Goal: Information Seeking & Learning: Learn about a topic

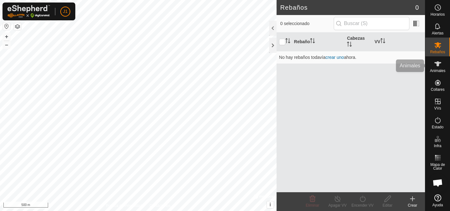
click at [430, 64] on div "Animales" at bounding box center [437, 65] width 25 height 19
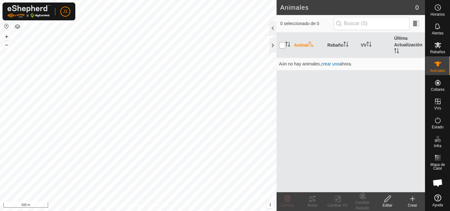
click at [284, 45] on input "checkbox" at bounding box center [282, 45] width 6 height 6
checkbox input "false"
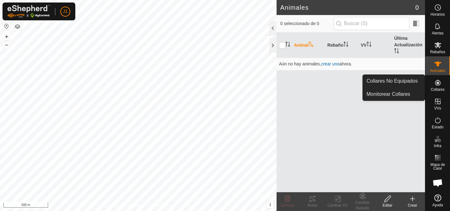
click at [441, 88] on span "Collares" at bounding box center [437, 89] width 14 height 4
click at [417, 76] on link "Collares No Equipados" at bounding box center [394, 81] width 62 height 12
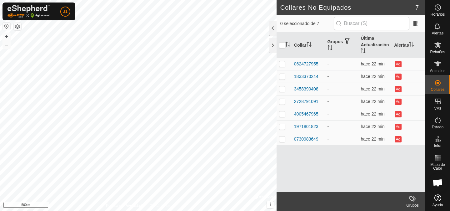
click at [284, 64] on p-checkbox at bounding box center [282, 63] width 6 height 5
checkbox input "true"
click at [284, 45] on input "checkbox" at bounding box center [282, 45] width 6 height 6
checkbox input "true"
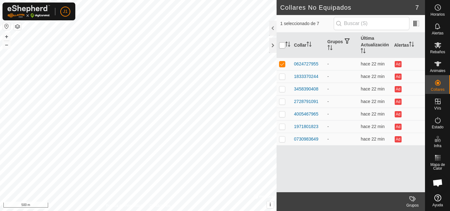
checkbox input "true"
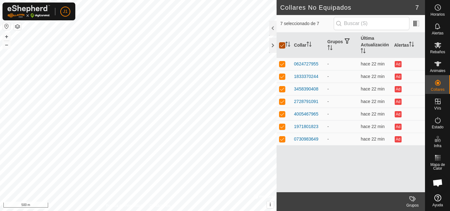
click at [284, 45] on input "checkbox" at bounding box center [282, 45] width 6 height 6
checkbox input "false"
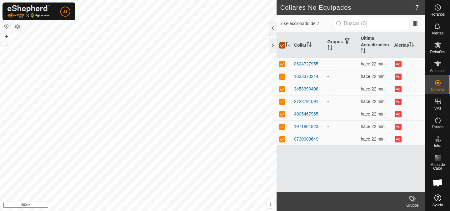
checkbox input "false"
click at [300, 64] on div "0624727955" at bounding box center [306, 64] width 24 height 7
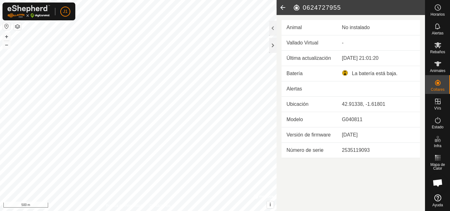
click at [433, 79] on es-neckbands-svg-icon at bounding box center [437, 82] width 11 height 10
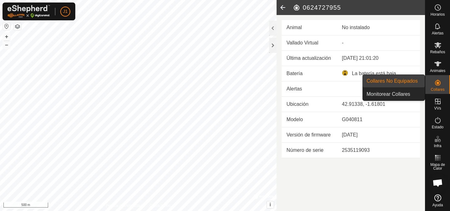
click at [419, 79] on link "Collares No Equipados" at bounding box center [394, 81] width 62 height 12
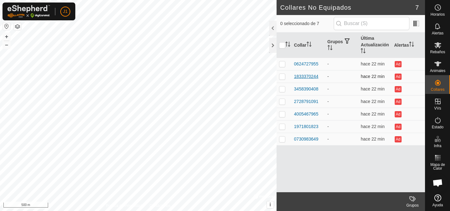
click at [314, 74] on div "1833370244" at bounding box center [306, 76] width 24 height 7
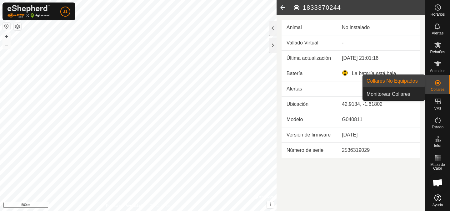
click at [430, 83] on div "Collares" at bounding box center [437, 84] width 25 height 19
click at [406, 84] on span "Collares No Equipados" at bounding box center [391, 80] width 51 height 7
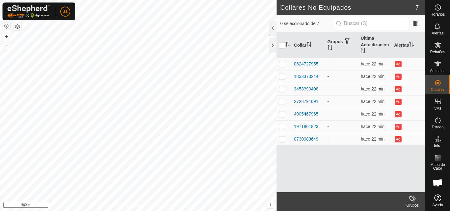
click at [315, 91] on div "3458390408" at bounding box center [306, 89] width 24 height 7
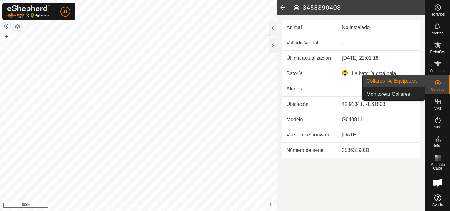
click at [443, 82] on div "Collares" at bounding box center [437, 84] width 25 height 19
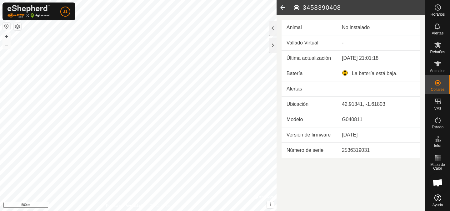
click at [344, 72] on div "La batería está baja." at bounding box center [378, 73] width 73 height 7
click at [443, 69] on span "Animales" at bounding box center [437, 71] width 15 height 4
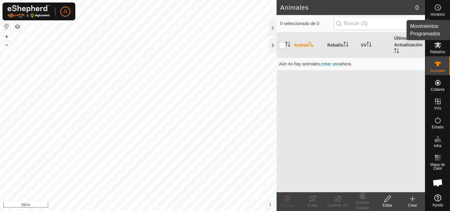
click at [441, 13] on span "Horarios" at bounding box center [437, 14] width 14 height 4
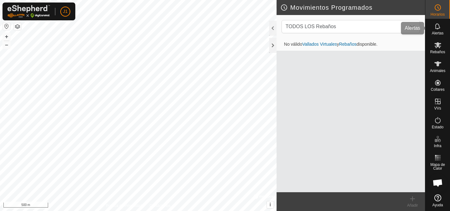
click at [440, 24] on icon at bounding box center [437, 25] width 7 height 7
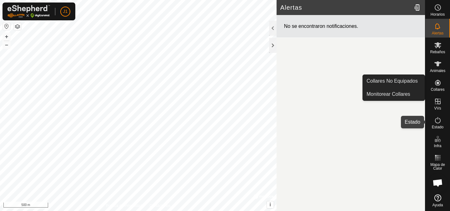
click at [438, 123] on icon at bounding box center [437, 119] width 7 height 7
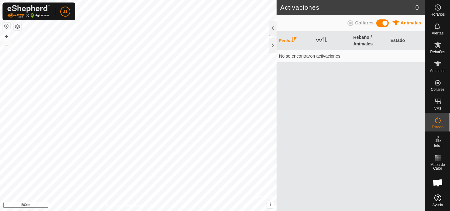
click at [8, 26] on button "button" at bounding box center [6, 25] width 7 height 7
click at [21, 26] on button "button" at bounding box center [17, 26] width 7 height 7
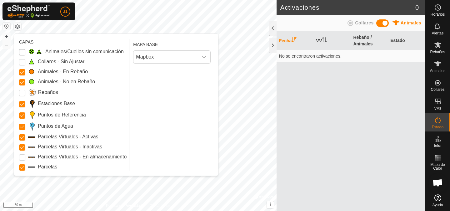
click at [21, 50] on Issue "Animales/Cuellos sin comunicación" at bounding box center [22, 52] width 6 height 6
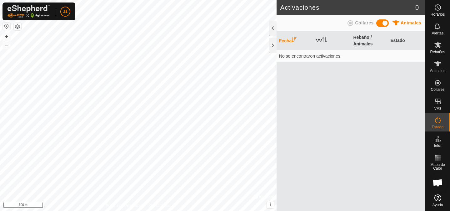
click at [9, 26] on button "button" at bounding box center [6, 25] width 7 height 7
click at [15, 26] on button "button" at bounding box center [17, 26] width 7 height 7
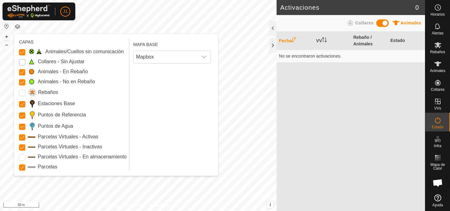
click at [20, 61] on Unfitted "Collares - Sin Ajustar" at bounding box center [22, 62] width 6 height 6
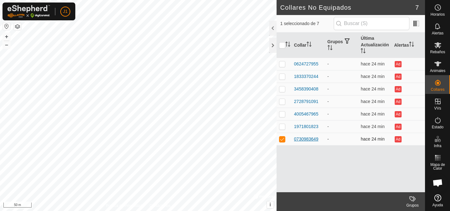
click at [305, 138] on div "0730983649" at bounding box center [306, 139] width 24 height 7
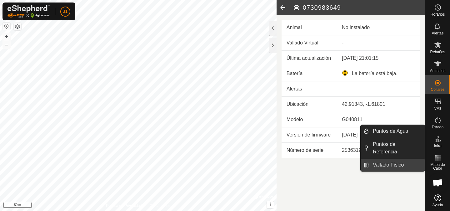
click at [408, 162] on link "Vallado Físico" at bounding box center [397, 164] width 56 height 12
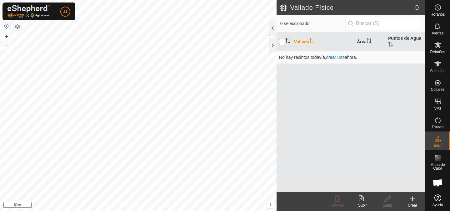
click at [284, 39] on input "checkbox" at bounding box center [282, 42] width 6 height 6
click at [284, 41] on input "checkbox" at bounding box center [282, 42] width 6 height 6
checkbox input "false"
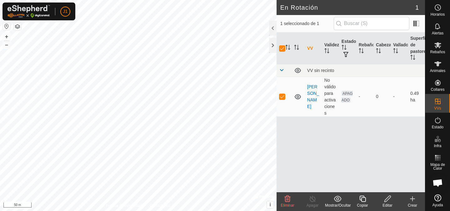
checkbox input "false"
checkbox input "true"
click at [281, 97] on p-checkbox at bounding box center [282, 96] width 6 height 5
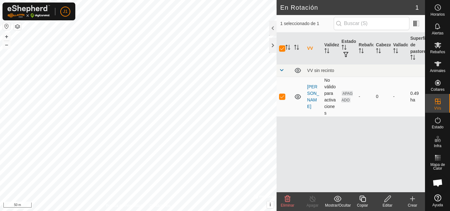
checkbox input "false"
click at [281, 97] on p-checkbox at bounding box center [282, 96] width 6 height 5
checkbox input "true"
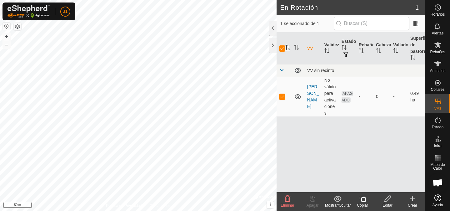
click at [285, 50] on icon "Activar para ordenar" at bounding box center [287, 47] width 5 height 5
click at [282, 47] on input "checkbox" at bounding box center [282, 48] width 6 height 6
checkbox input "false"
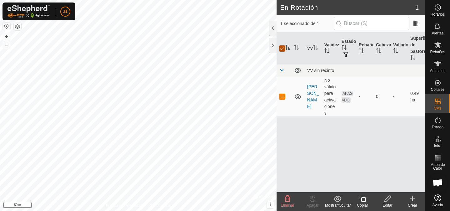
checkbox input "false"
click at [282, 47] on input "checkbox" at bounding box center [282, 48] width 6 height 6
checkbox input "true"
click at [282, 47] on input "checkbox" at bounding box center [282, 48] width 6 height 6
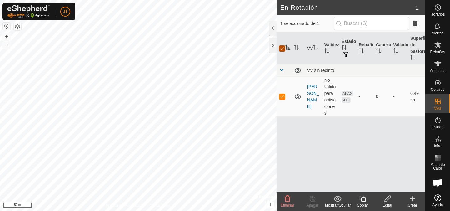
checkbox input "false"
click at [282, 47] on input "checkbox" at bounding box center [282, 48] width 6 height 6
checkbox input "true"
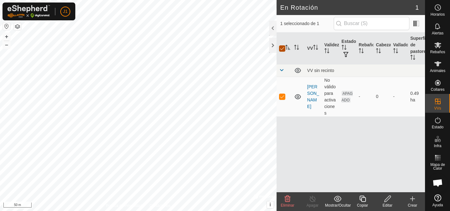
click at [282, 47] on input "checkbox" at bounding box center [282, 48] width 6 height 6
checkbox input "false"
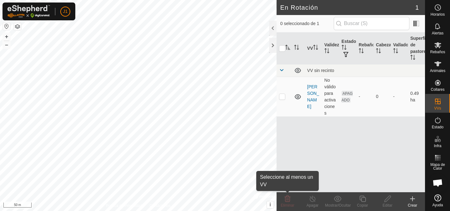
click at [286, 201] on icon at bounding box center [287, 198] width 7 height 7
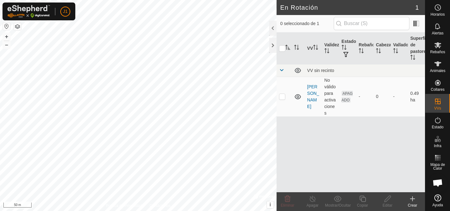
checkbox input "true"
click at [282, 198] on delete-svg-icon at bounding box center [287, 198] width 25 height 7
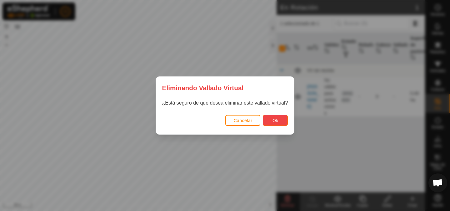
click at [274, 118] on span "Ok" at bounding box center [275, 120] width 6 height 5
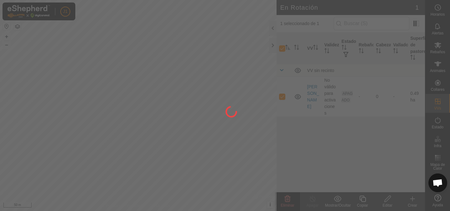
checkbox input "false"
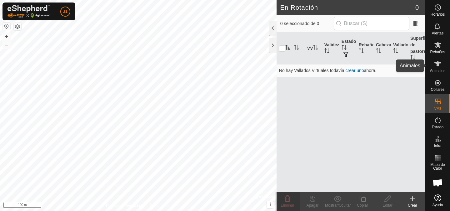
click at [437, 64] on icon at bounding box center [437, 63] width 7 height 5
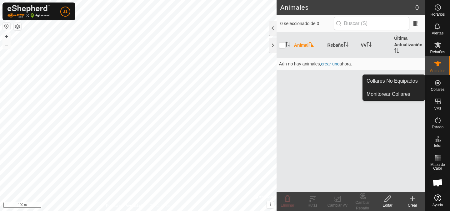
click at [438, 84] on icon at bounding box center [437, 82] width 7 height 7
click at [402, 93] on span "Monitorear Collares" at bounding box center [388, 93] width 44 height 7
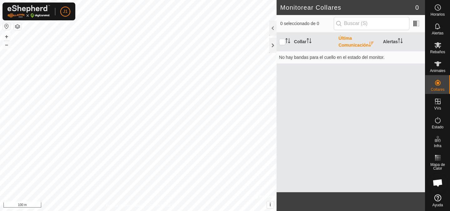
click at [356, 41] on th "Última Comunicación" at bounding box center [358, 41] width 44 height 19
click at [352, 45] on th "Última Comunicación" at bounding box center [358, 41] width 44 height 19
click at [284, 41] on input "checkbox" at bounding box center [282, 42] width 6 height 6
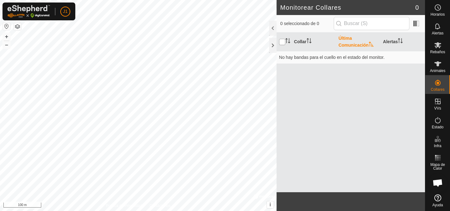
click at [284, 41] on input "checkbox" at bounding box center [282, 42] width 6 height 6
checkbox input "true"
click at [354, 24] on input "text" at bounding box center [372, 23] width 76 height 13
click at [439, 67] on es-animals-svg-icon at bounding box center [437, 64] width 11 height 10
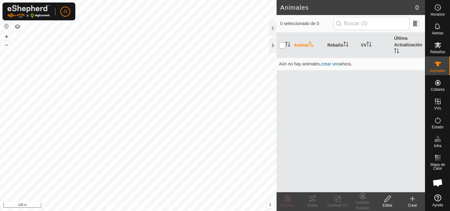
click at [282, 44] on input "checkbox" at bounding box center [282, 45] width 6 height 6
checkbox input "true"
click at [337, 45] on th "Rebaño" at bounding box center [341, 44] width 33 height 25
click at [305, 42] on th "Animal" at bounding box center [307, 44] width 33 height 25
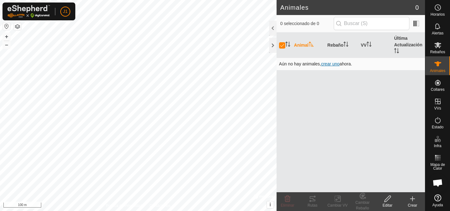
click at [336, 65] on span "crear uno" at bounding box center [330, 63] width 18 height 5
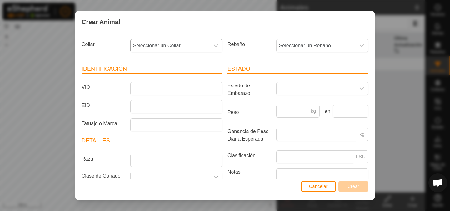
click at [218, 45] on icon "dropdown trigger" at bounding box center [215, 45] width 5 height 5
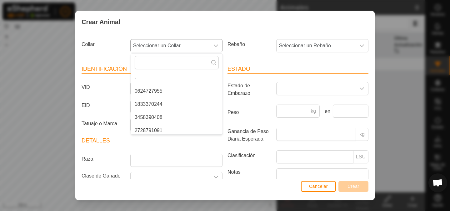
click at [218, 45] on icon "dropdown trigger" at bounding box center [215, 45] width 5 height 5
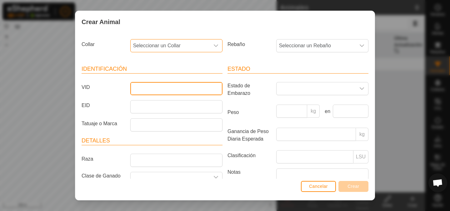
click at [156, 87] on input "VID" at bounding box center [176, 88] width 92 height 13
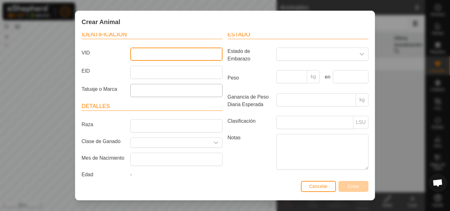
scroll to position [33, 0]
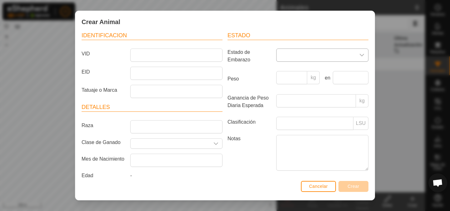
click at [362, 55] on icon "dropdown trigger" at bounding box center [362, 55] width 4 height 2
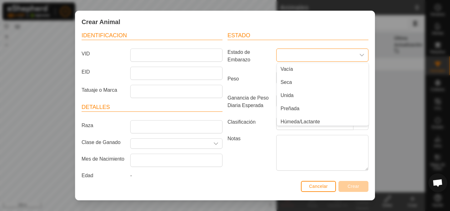
click at [362, 55] on icon "dropdown trigger" at bounding box center [362, 55] width 4 height 2
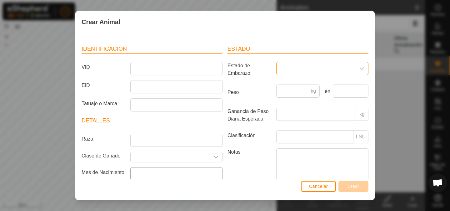
scroll to position [2, 0]
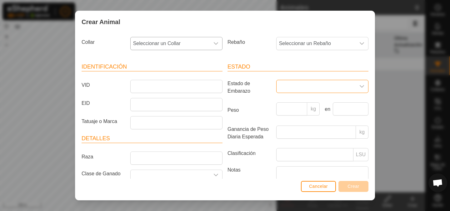
click at [215, 46] on div "dropdown trigger" at bounding box center [216, 43] width 12 height 12
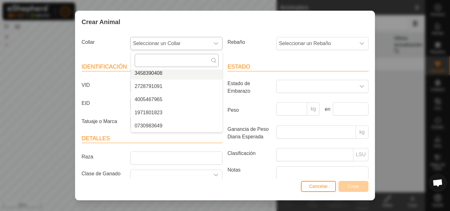
scroll to position [39, 0]
click at [292, 45] on span "Seleccionar un Rebaño" at bounding box center [315, 43] width 79 height 12
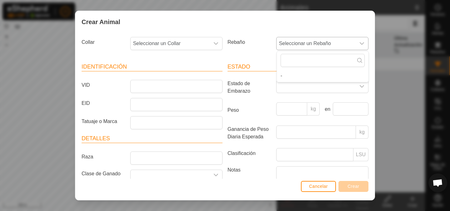
click at [292, 45] on span "Seleccionar un Rebaño" at bounding box center [315, 43] width 79 height 12
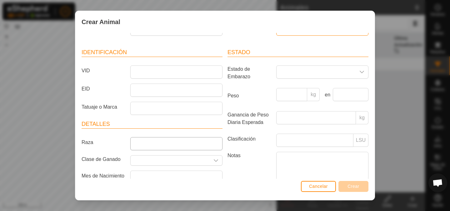
scroll to position [0, 0]
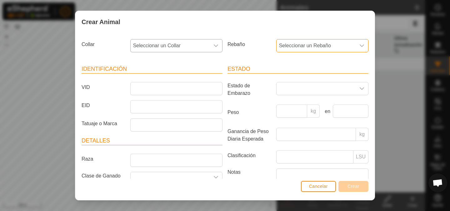
click at [213, 47] on div "dropdown trigger" at bounding box center [216, 45] width 12 height 12
type input "g"
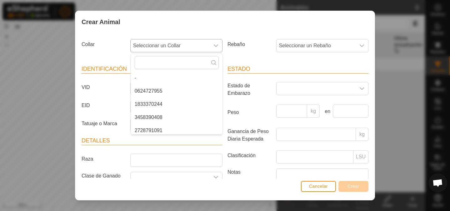
click at [219, 45] on div "dropdown trigger" at bounding box center [216, 45] width 12 height 12
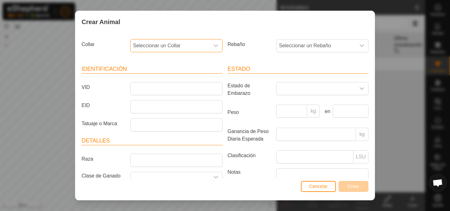
click at [219, 45] on div "dropdown trigger" at bounding box center [216, 45] width 12 height 12
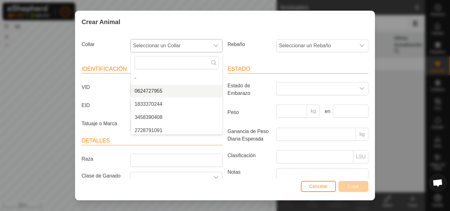
click at [159, 92] on span "0624727955" at bounding box center [149, 90] width 28 height 7
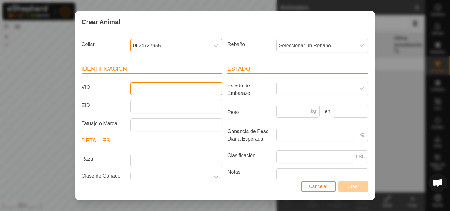
click at [159, 92] on input "VID" at bounding box center [176, 88] width 92 height 13
click at [317, 188] on span "Cancelar" at bounding box center [318, 185] width 19 height 5
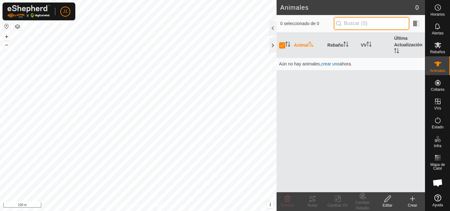
click at [382, 29] on input "text" at bounding box center [372, 23] width 76 height 13
type input "k"
checkbox input "false"
type input "k"
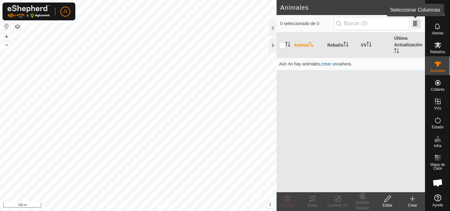
click at [418, 24] on span at bounding box center [416, 23] width 10 height 10
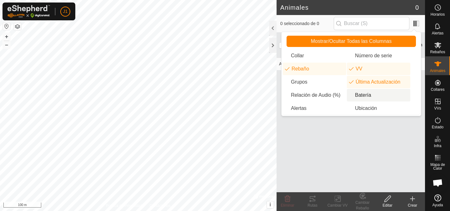
click at [358, 92] on li "Batería" at bounding box center [378, 95] width 63 height 12
click at [359, 102] on li "Ubicación" at bounding box center [378, 108] width 63 height 12
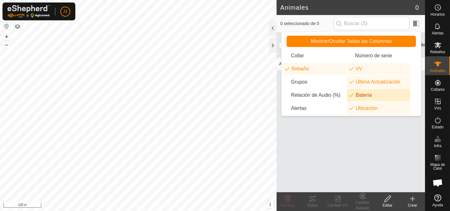
click at [359, 97] on li "Batería" at bounding box center [378, 95] width 63 height 12
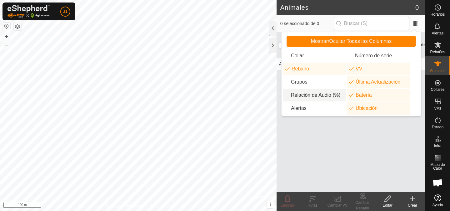
click at [327, 95] on li "Relación de Audio (%)" at bounding box center [314, 95] width 63 height 12
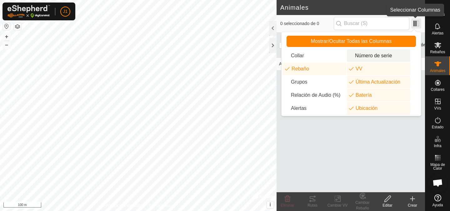
click at [416, 25] on span at bounding box center [416, 23] width 10 height 10
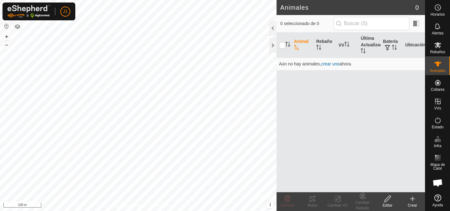
click at [410, 42] on th "Ubicación" at bounding box center [414, 44] width 22 height 25
click at [410, 46] on th "Ubicación" at bounding box center [414, 44] width 22 height 25
click at [389, 43] on th "Batería" at bounding box center [391, 44] width 22 height 25
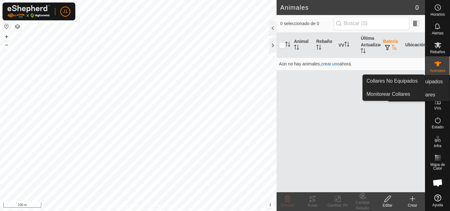
click at [437, 81] on icon at bounding box center [437, 82] width 7 height 7
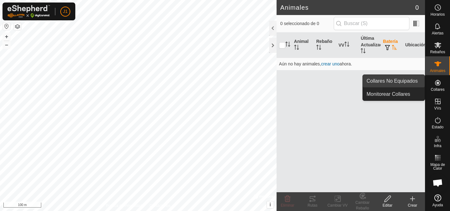
click at [412, 80] on span "Collares No Equipados" at bounding box center [391, 80] width 51 height 7
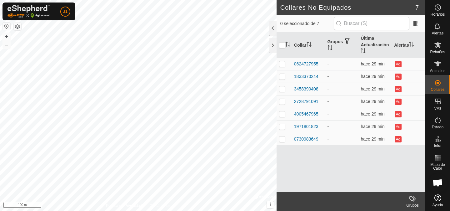
click at [314, 62] on div "0624727955" at bounding box center [306, 64] width 24 height 7
